Goal: Check status: Check status

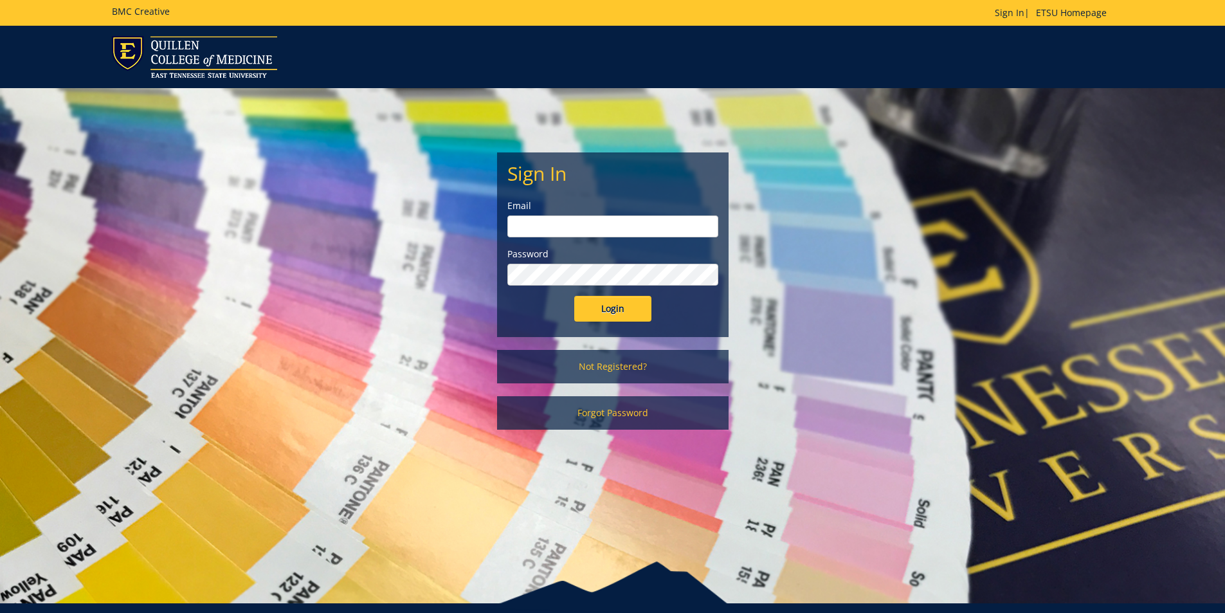
type input "[PERSON_NAME][EMAIL_ADDRESS][DOMAIN_NAME]"
click at [627, 314] on input "Login" at bounding box center [612, 309] width 77 height 26
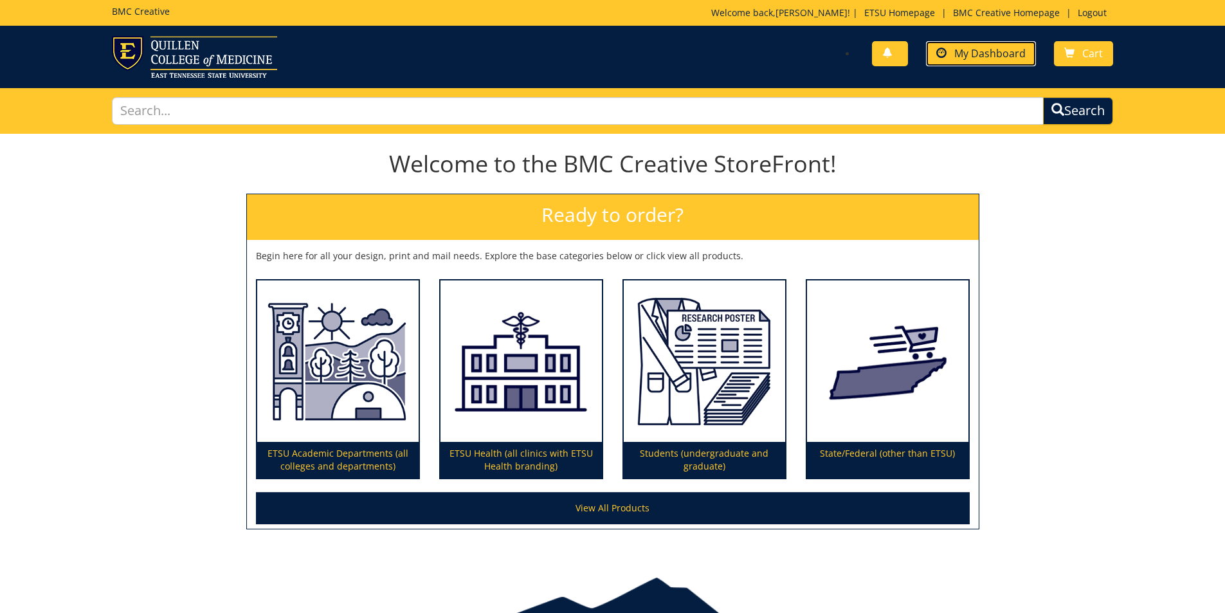
click at [992, 50] on span "My Dashboard" at bounding box center [989, 53] width 71 height 14
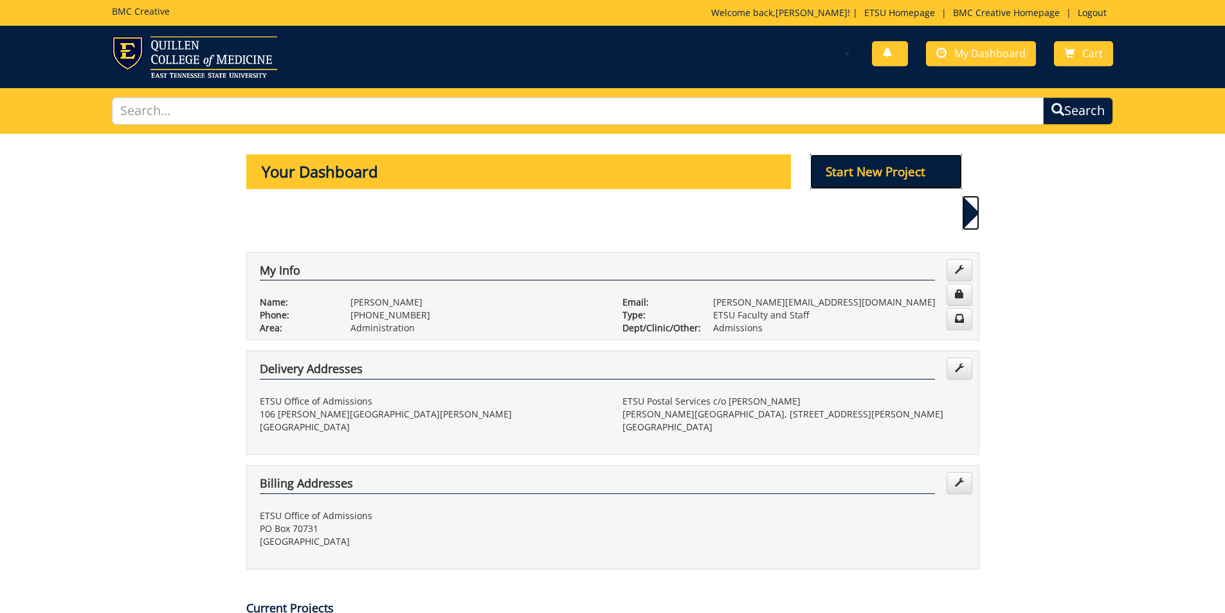
click at [847, 169] on p "Start New Project" at bounding box center [886, 171] width 152 height 35
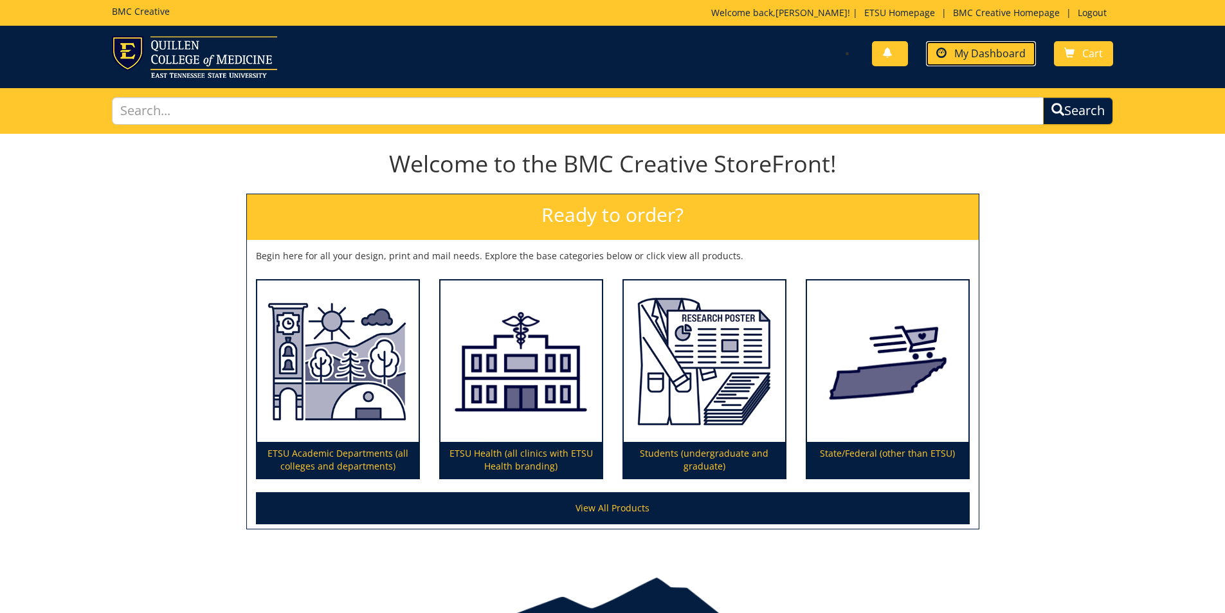
click at [964, 53] on span "My Dashboard" at bounding box center [989, 53] width 71 height 14
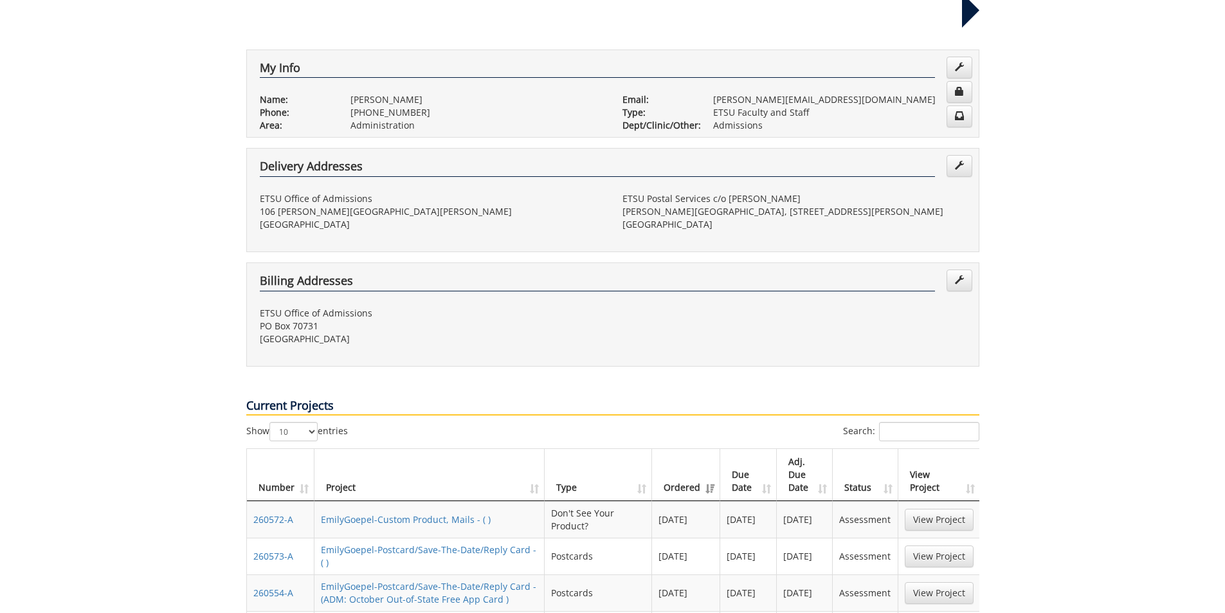
scroll to position [386, 0]
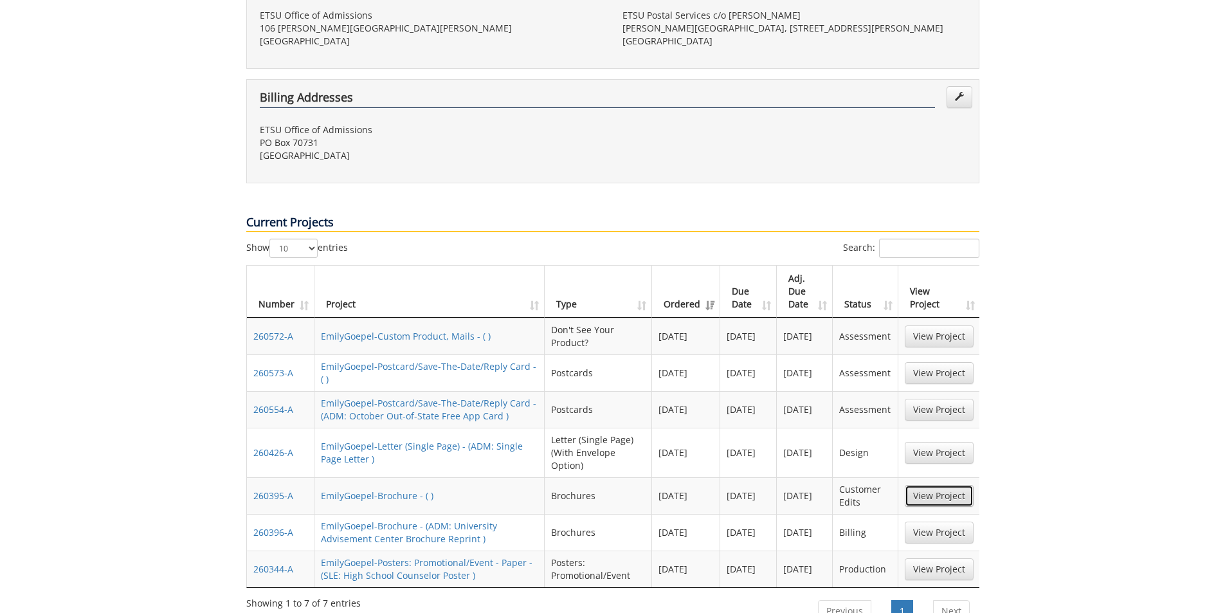
click at [949, 485] on link "View Project" at bounding box center [939, 496] width 69 height 22
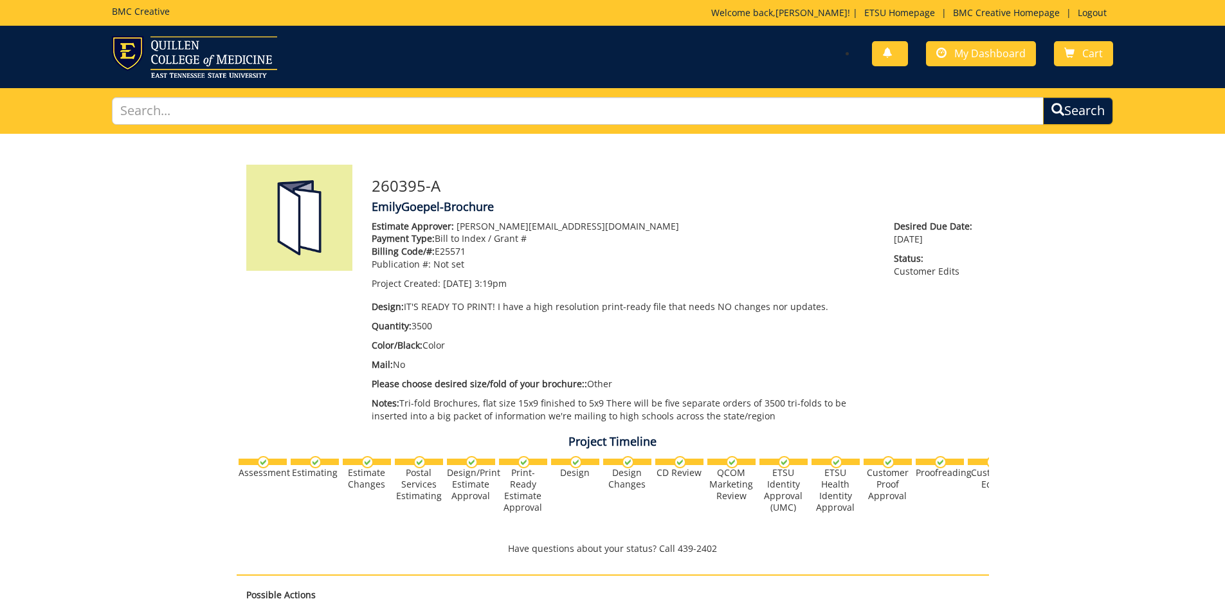
click at [440, 332] on div "Estimate Approver: [PERSON_NAME][EMAIL_ADDRESS][DOMAIN_NAME] Payment Type: Bill…" at bounding box center [623, 324] width 523 height 209
click at [505, 194] on h3 "260395-A" at bounding box center [676, 185] width 608 height 17
drag, startPoint x: 459, startPoint y: 183, endPoint x: 374, endPoint y: 194, distance: 86.2
click at [374, 194] on h3 "260395-A" at bounding box center [676, 185] width 608 height 17
copy h3 "260395-A"
